Goal: Information Seeking & Learning: Learn about a topic

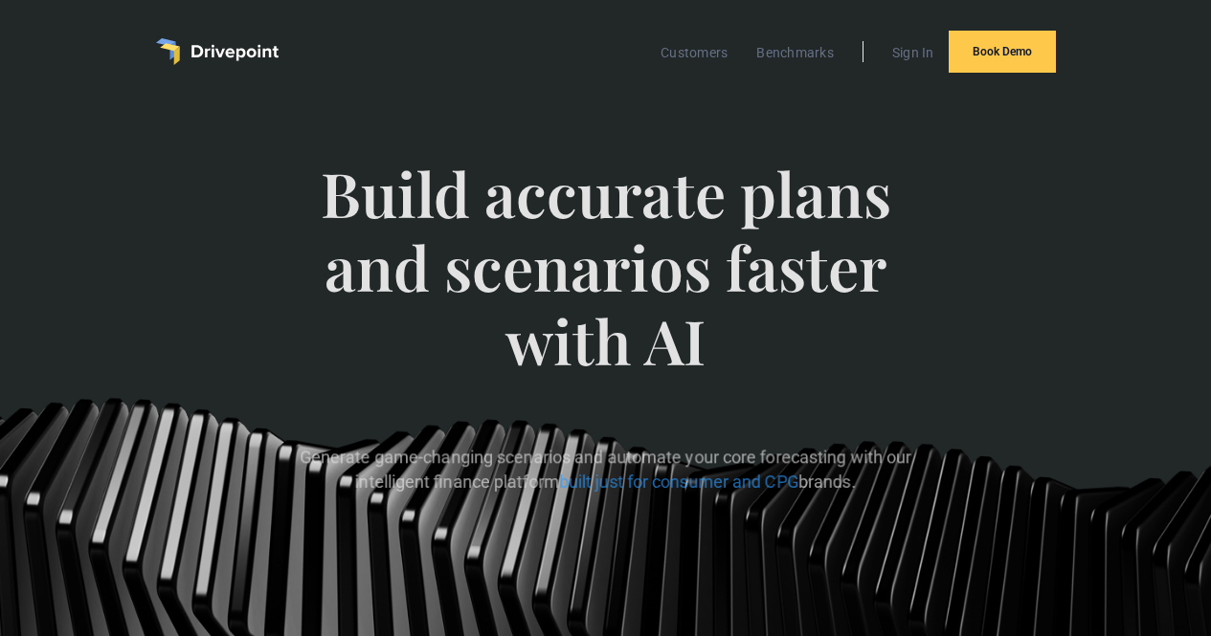
scroll to position [1, 0]
click at [196, 3] on div "Customers Benchmarks Sign In Book Demo" at bounding box center [605, 50] width 1091 height 103
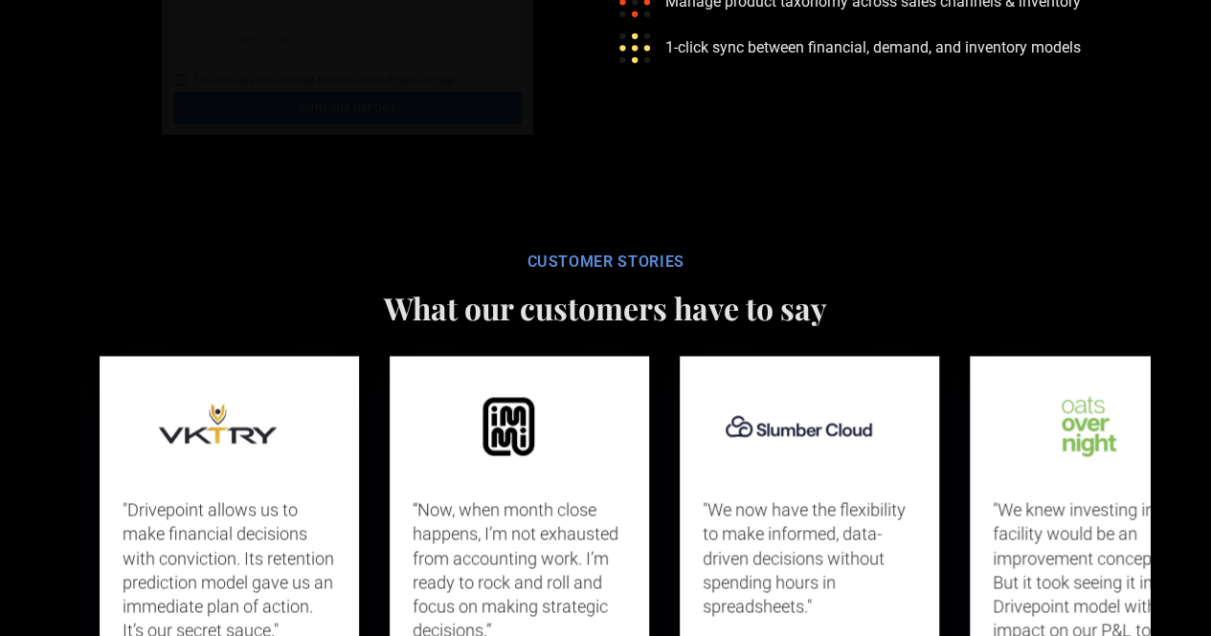
scroll to position [9687, 0]
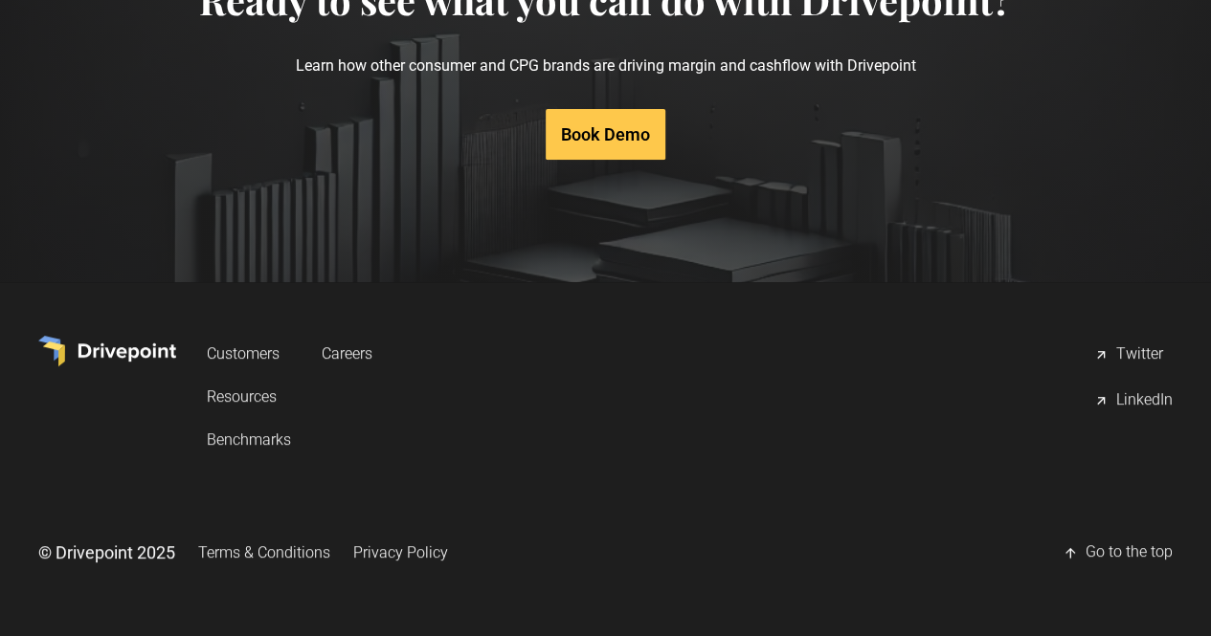
click at [448, 543] on link "Privacy Policy" at bounding box center [400, 552] width 95 height 35
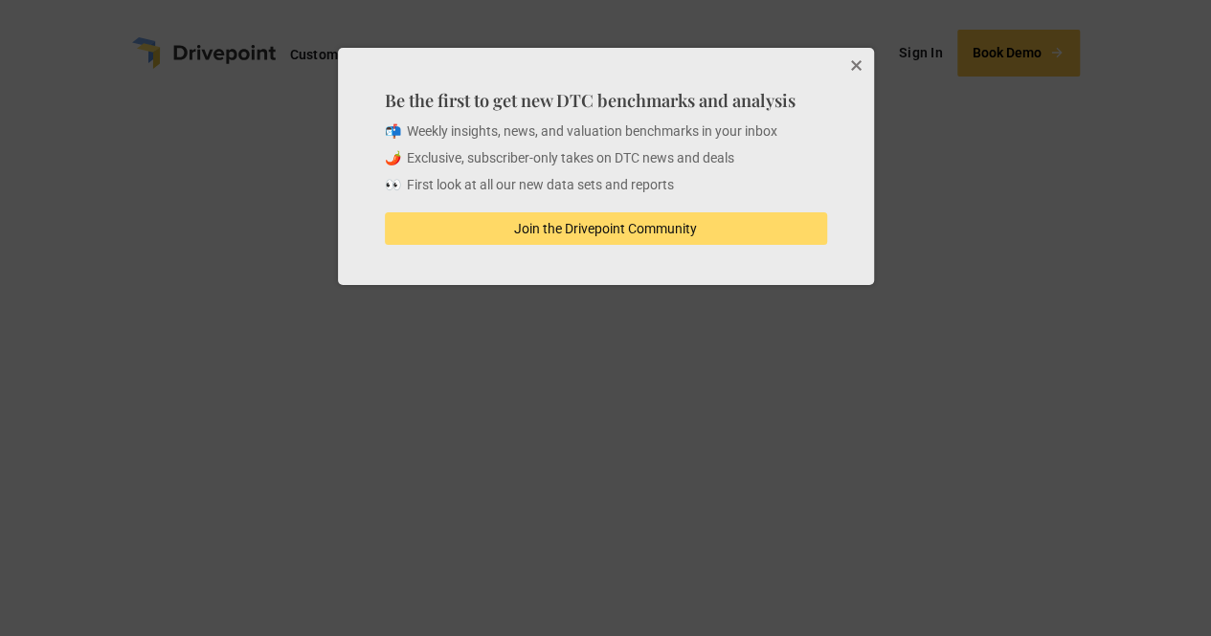
click at [871, 66] on button "Close" at bounding box center [855, 67] width 38 height 38
click at [860, 58] on div "Be the first to get new DTC benchmarks and analysis 📬 Weekly insights, news, an…" at bounding box center [606, 166] width 536 height 237
